Goal: Transaction & Acquisition: Subscribe to service/newsletter

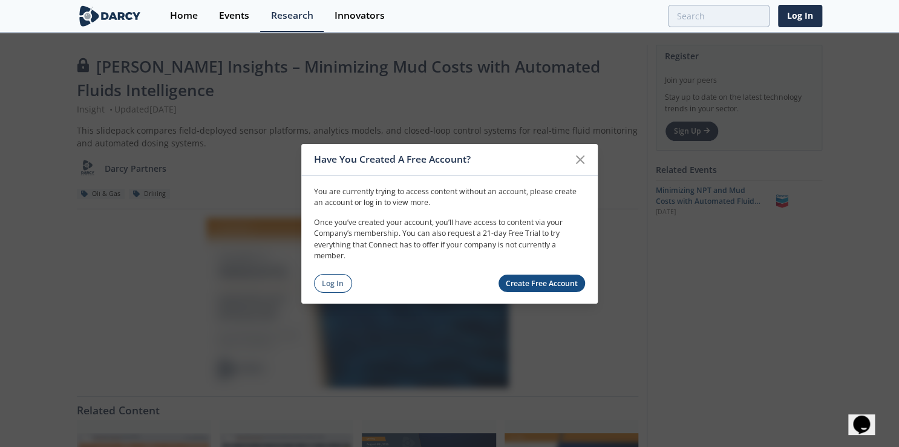
drag, startPoint x: 825, startPoint y: 155, endPoint x: 714, endPoint y: 158, distance: 110.8
click at [825, 155] on div "Have You Created A Free Account? You are currently trying to access content wit…" at bounding box center [449, 223] width 899 height 447
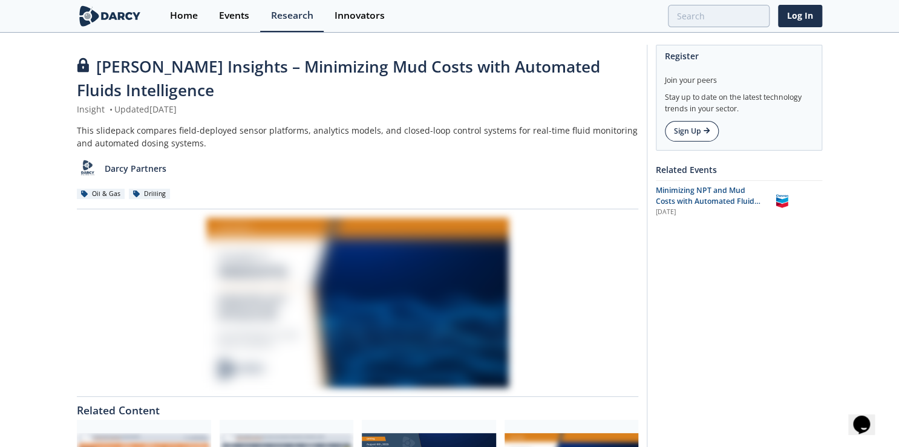
click at [714, 134] on link "Sign Up" at bounding box center [692, 131] width 54 height 21
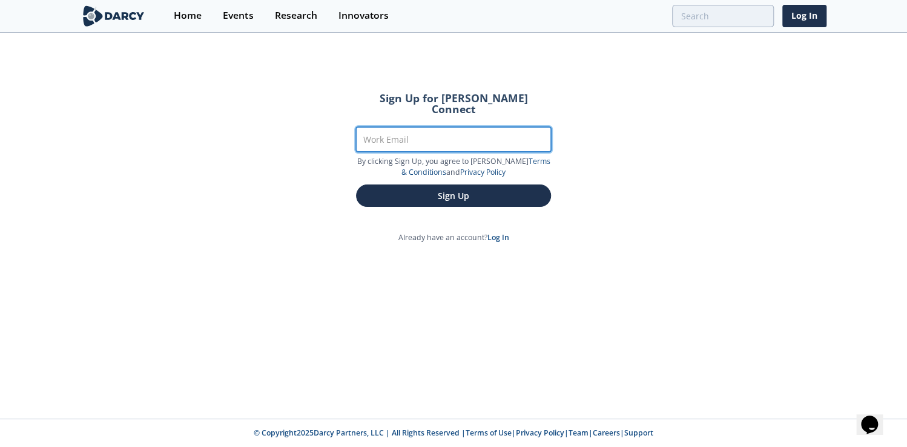
click at [433, 130] on input "Work Email" at bounding box center [453, 139] width 195 height 25
type input "[EMAIL_ADDRESS][DOMAIN_NAME]"
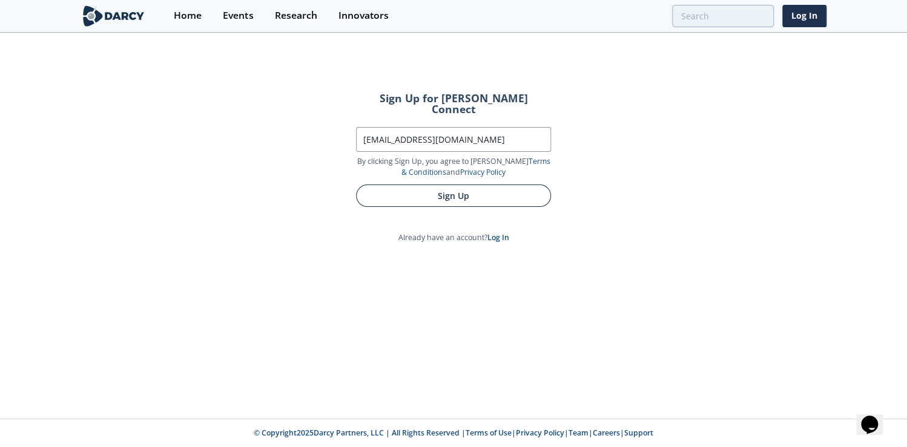
click at [456, 188] on button "Sign Up" at bounding box center [453, 196] width 195 height 22
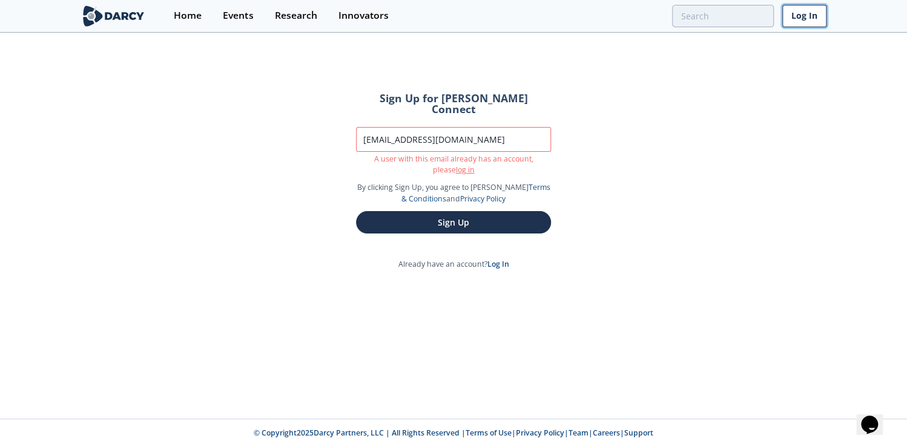
click at [809, 12] on link "Log In" at bounding box center [804, 16] width 44 height 22
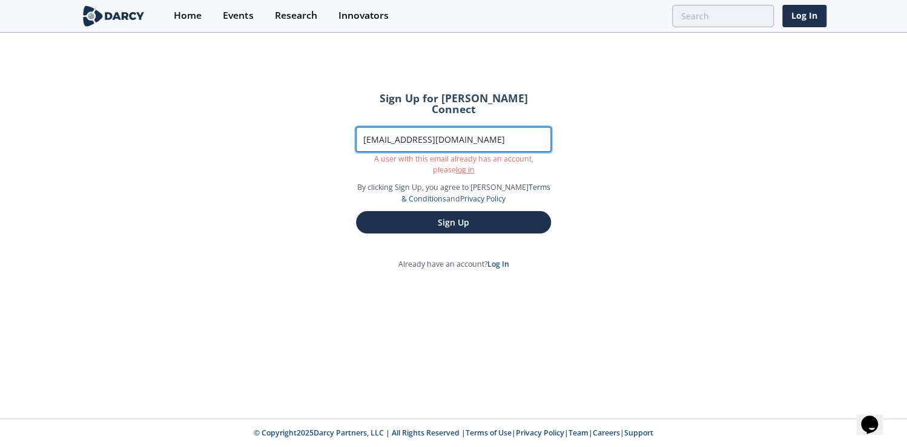
click at [433, 127] on input "[EMAIL_ADDRESS][DOMAIN_NAME]" at bounding box center [453, 139] width 195 height 25
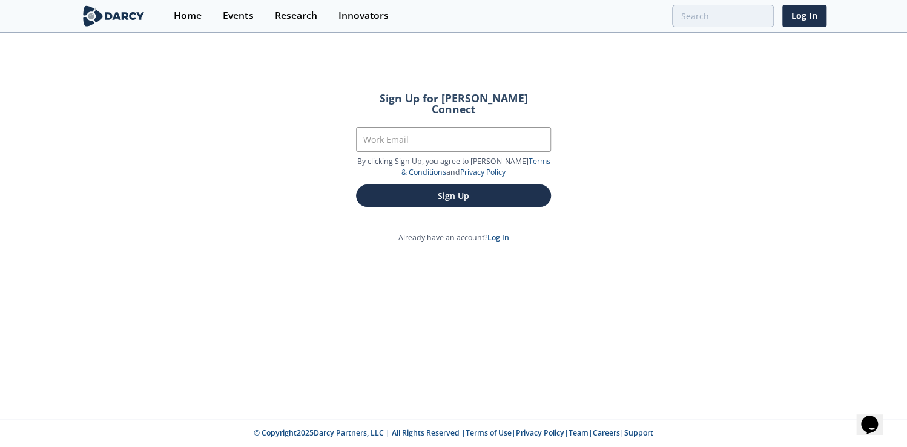
click at [815, 276] on div "Sign Up for [PERSON_NAME] Connect Work Email By clicking Sign Up, you agree to …" at bounding box center [453, 226] width 907 height 385
click at [436, 156] on p "By clicking Sign Up, you agree to [PERSON_NAME] Terms & Conditions and Privacy …" at bounding box center [453, 167] width 195 height 22
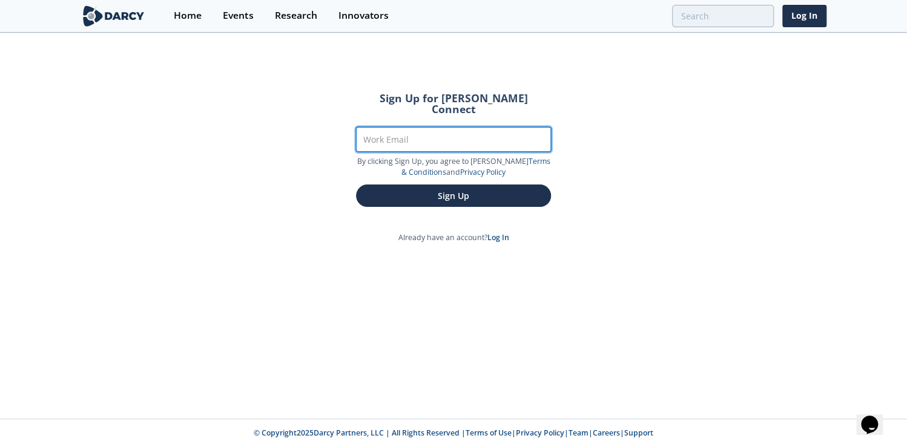
click at [433, 135] on input "Work Email" at bounding box center [453, 139] width 195 height 25
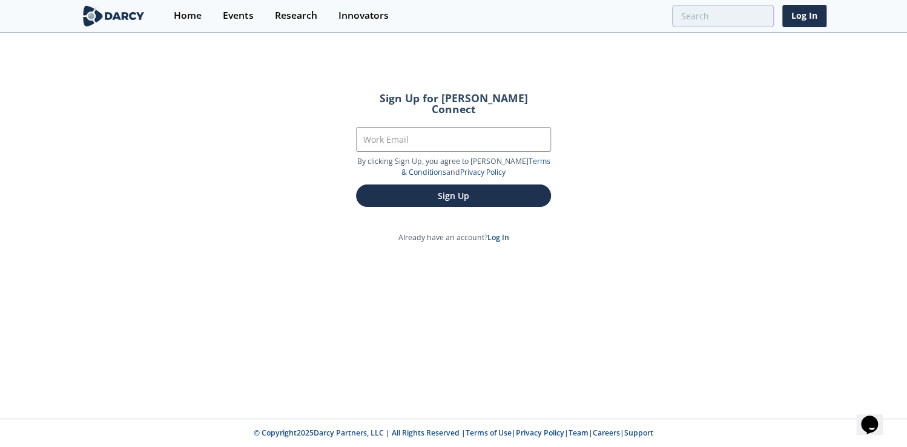
click at [743, 291] on div "Sign Up for [PERSON_NAME] Connect Work Email By clicking Sign Up, you agree to …" at bounding box center [453, 226] width 907 height 385
click at [867, 122] on div "Sign Up for [PERSON_NAME] Connect Work Email By clicking Sign Up, you agree to …" at bounding box center [453, 226] width 907 height 385
